Goal: Transaction & Acquisition: Subscribe to service/newsletter

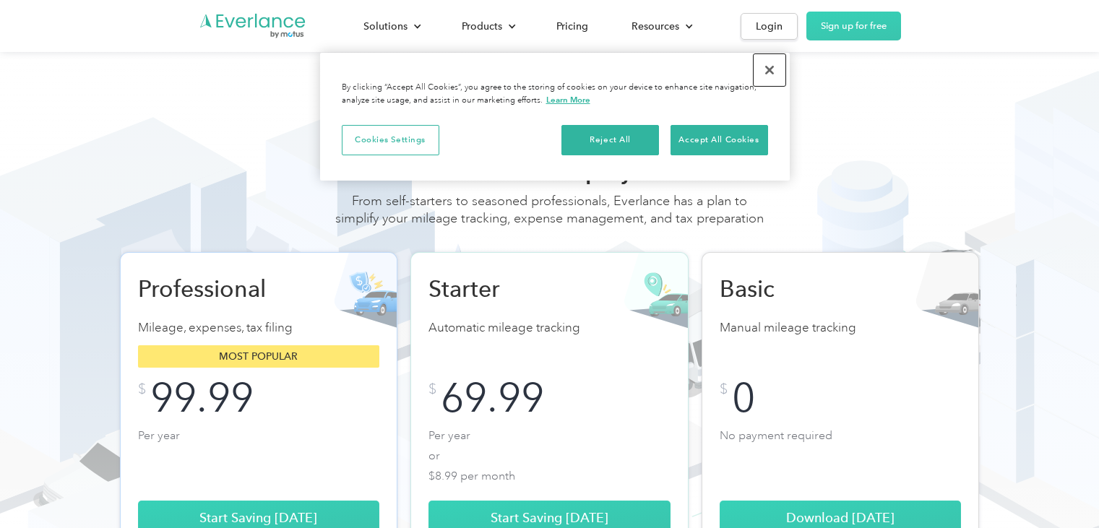
click at [768, 68] on button "Close" at bounding box center [770, 70] width 32 height 32
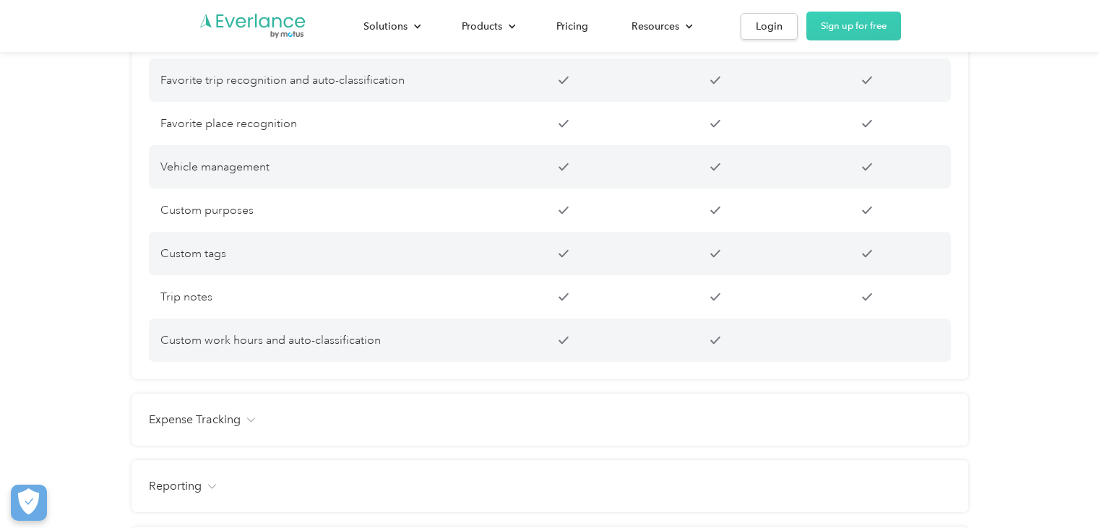
scroll to position [1373, 0]
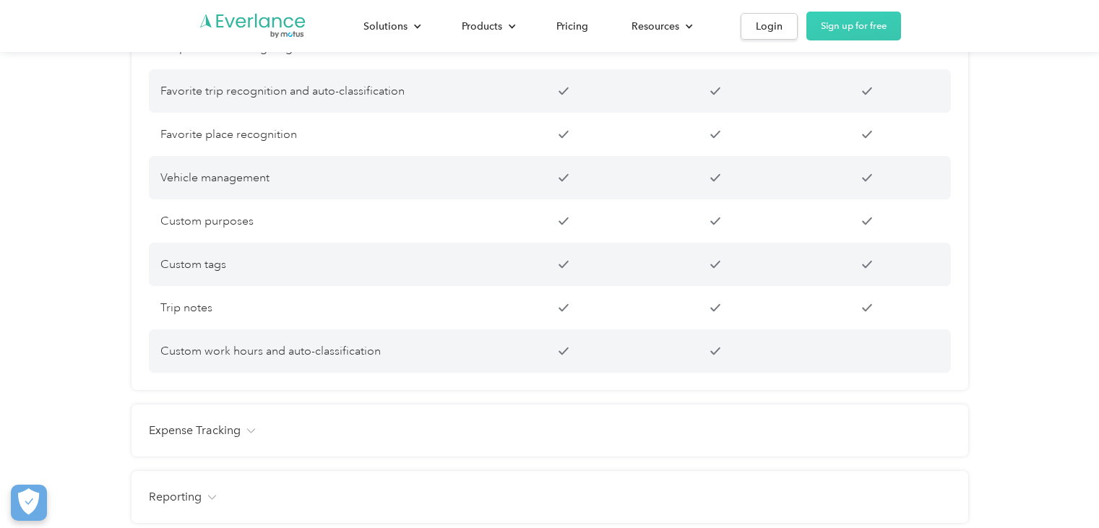
click at [391, 329] on div "Trip notes" at bounding box center [550, 307] width 802 height 43
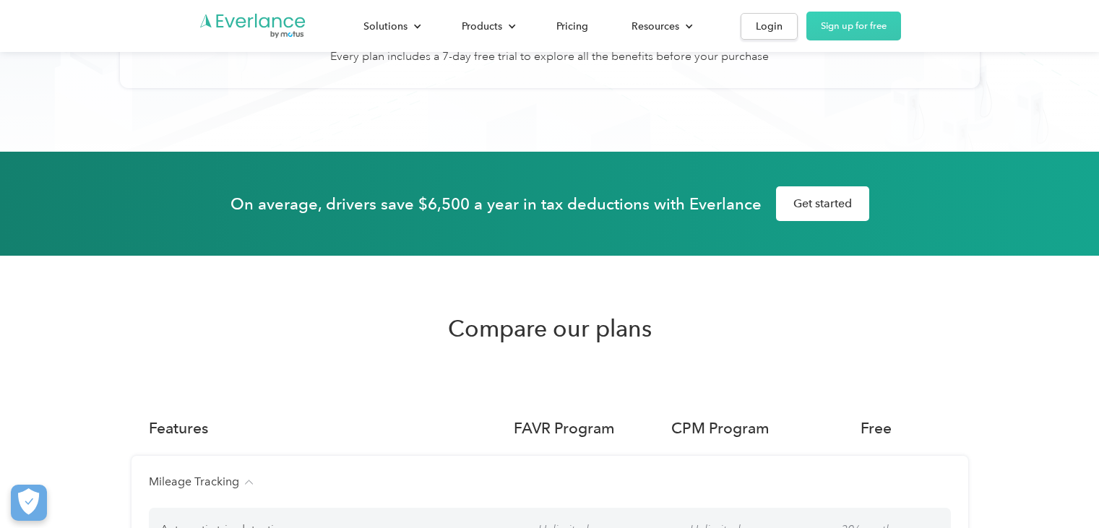
scroll to position [650, 0]
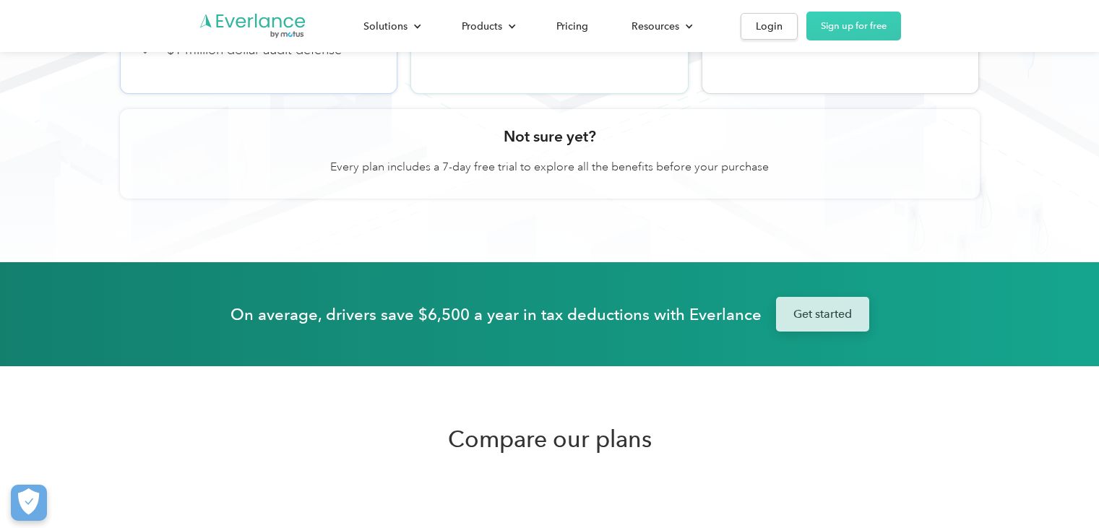
click at [804, 332] on link "Get started" at bounding box center [822, 314] width 93 height 35
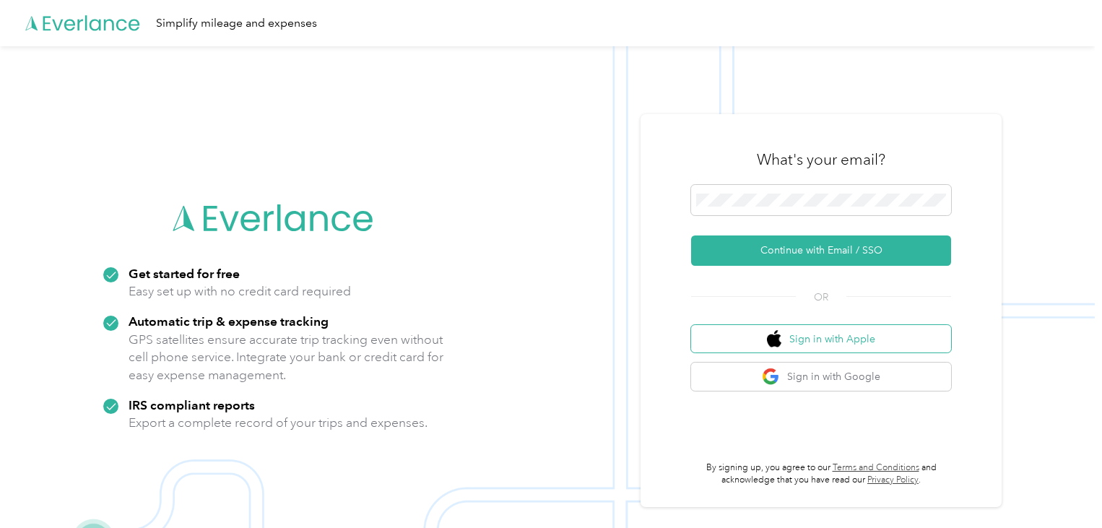
click at [782, 333] on img "button" at bounding box center [774, 339] width 14 height 18
click at [282, 258] on icon at bounding box center [274, 218] width 202 height 83
